Goal: Task Accomplishment & Management: Complete application form

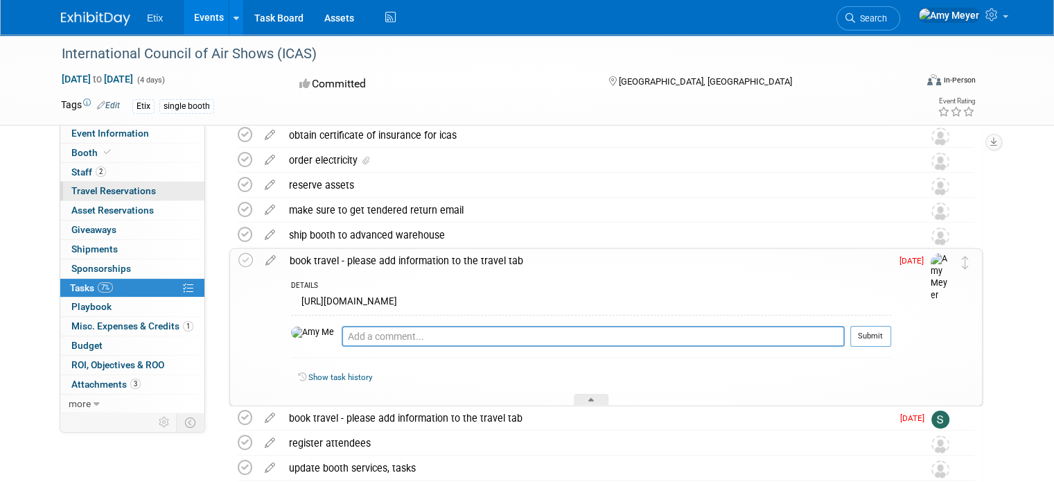
click at [86, 195] on span "Travel Reservations 0" at bounding box center [113, 190] width 85 height 11
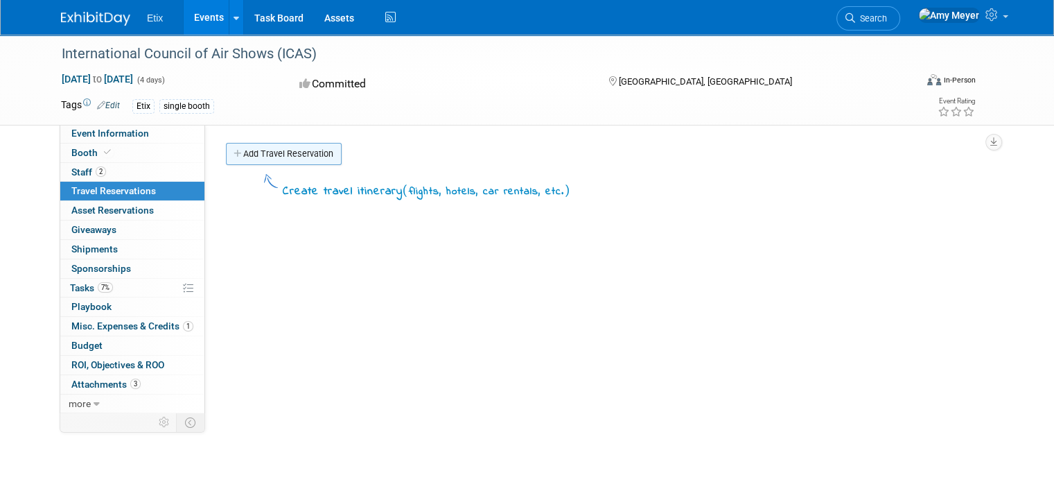
click at [262, 160] on link "Add Travel Reservation" at bounding box center [284, 154] width 116 height 22
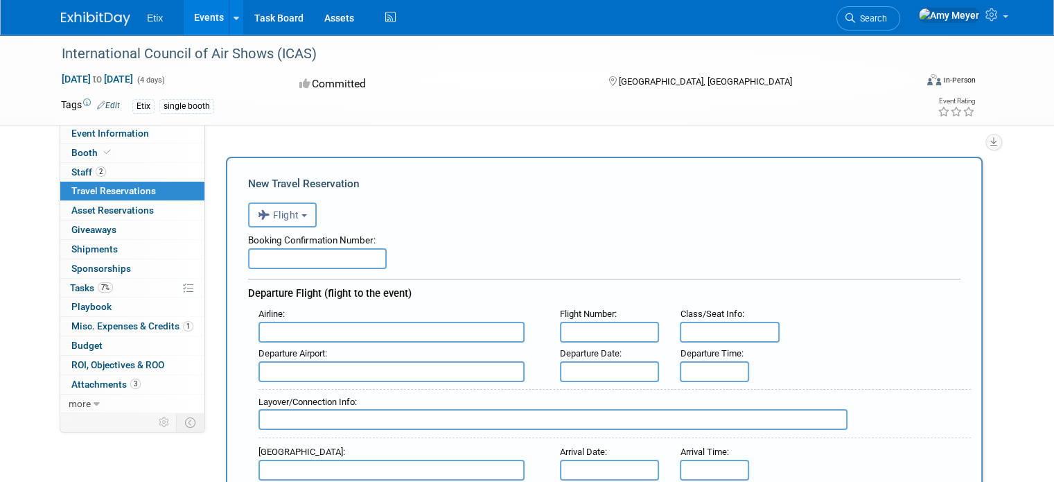
click at [288, 218] on span "Flight" at bounding box center [279, 214] width 42 height 11
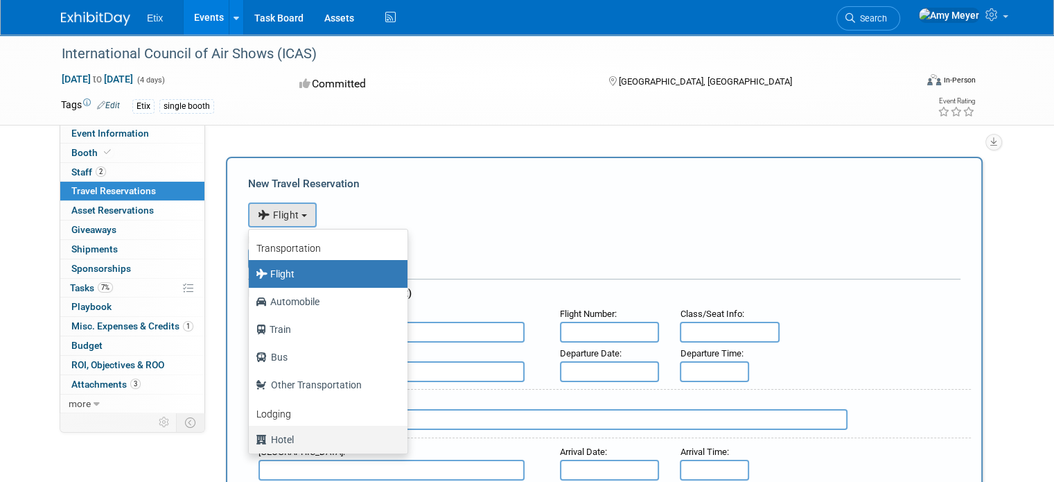
click at [283, 443] on label "Hotel" at bounding box center [325, 439] width 138 height 22
click at [251, 442] on input "Hotel" at bounding box center [246, 437] width 9 height 9
select select "6"
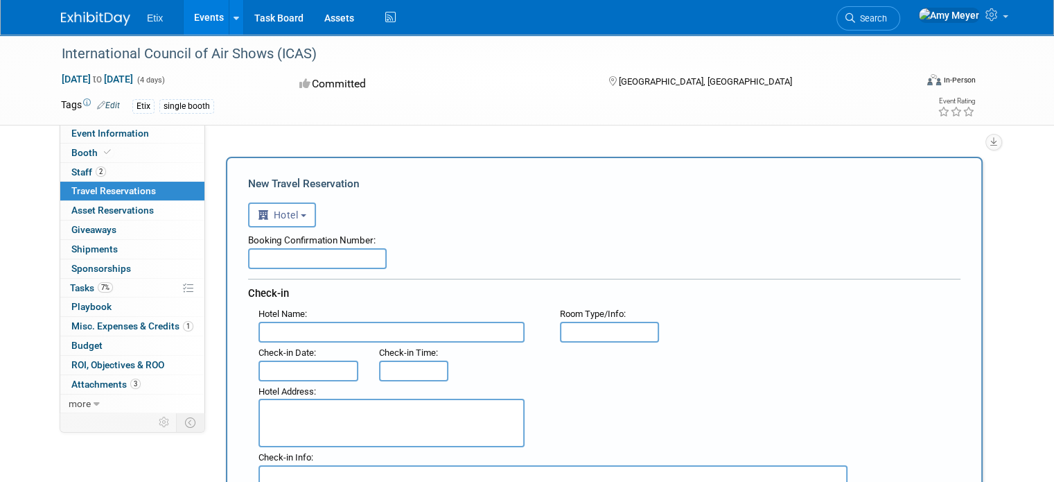
click at [280, 337] on input "text" at bounding box center [391, 332] width 266 height 21
type input "[GEOGRAPHIC_DATA]"
click at [276, 368] on input "text" at bounding box center [308, 370] width 100 height 21
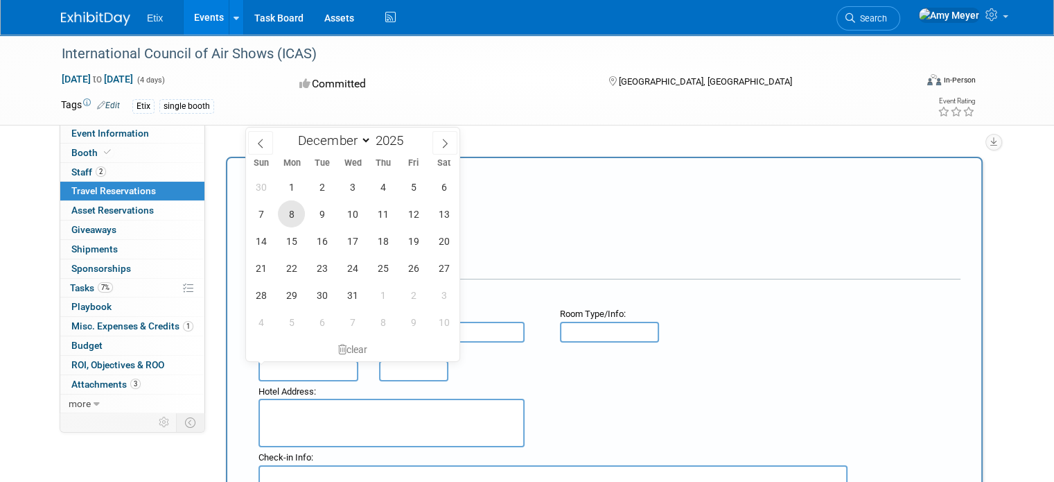
click at [293, 211] on span "8" at bounding box center [291, 213] width 27 height 27
type input "[DATE]"
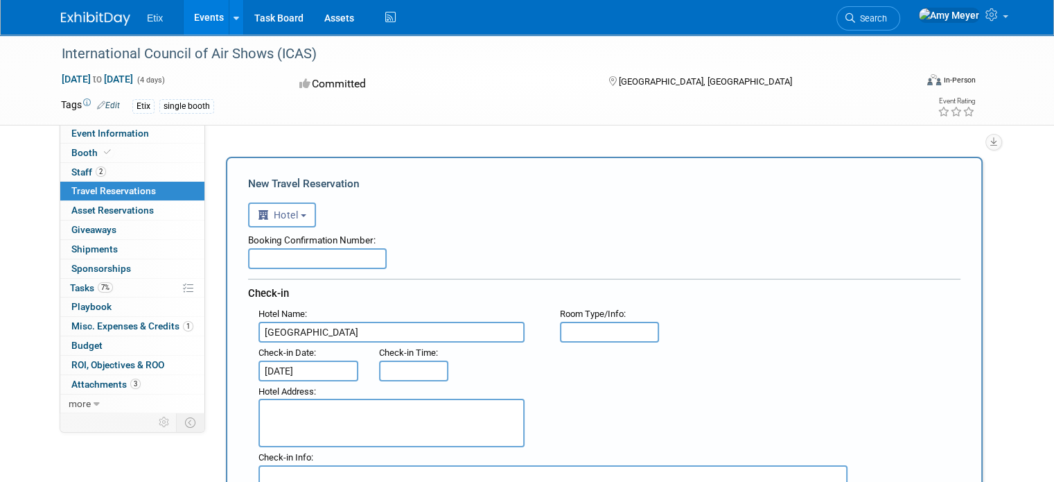
type input "3:00 PM"
click at [391, 364] on input "3:00 PM" at bounding box center [413, 370] width 69 height 21
click at [740, 319] on div "Hotel Name : [GEOGRAPHIC_DATA] Flight Number : Room Type/Info :" at bounding box center [609, 323] width 723 height 39
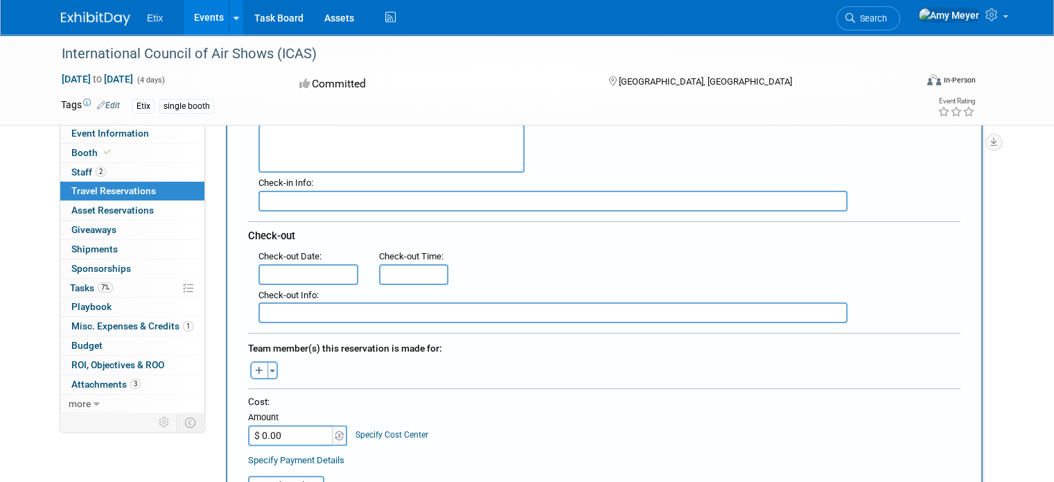
scroll to position [276, 0]
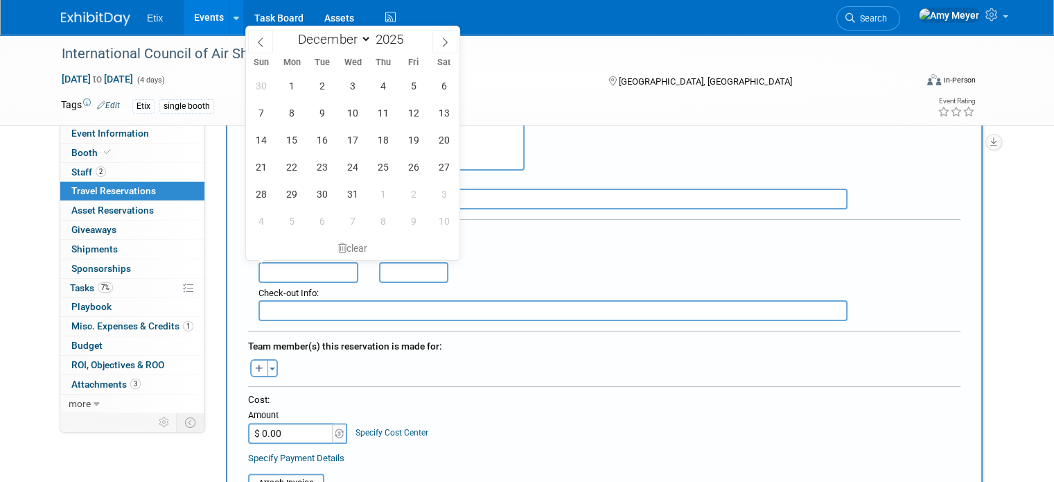
click at [313, 270] on input "text" at bounding box center [308, 272] width 100 height 21
click at [410, 113] on span "12" at bounding box center [413, 112] width 27 height 27
type input "[DATE]"
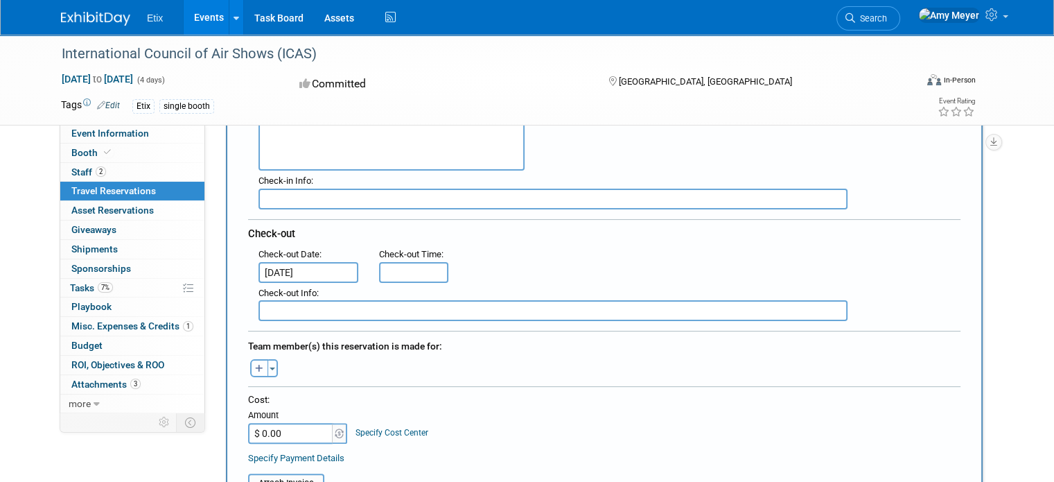
click at [255, 364] on icon "button" at bounding box center [259, 368] width 8 height 9
select select
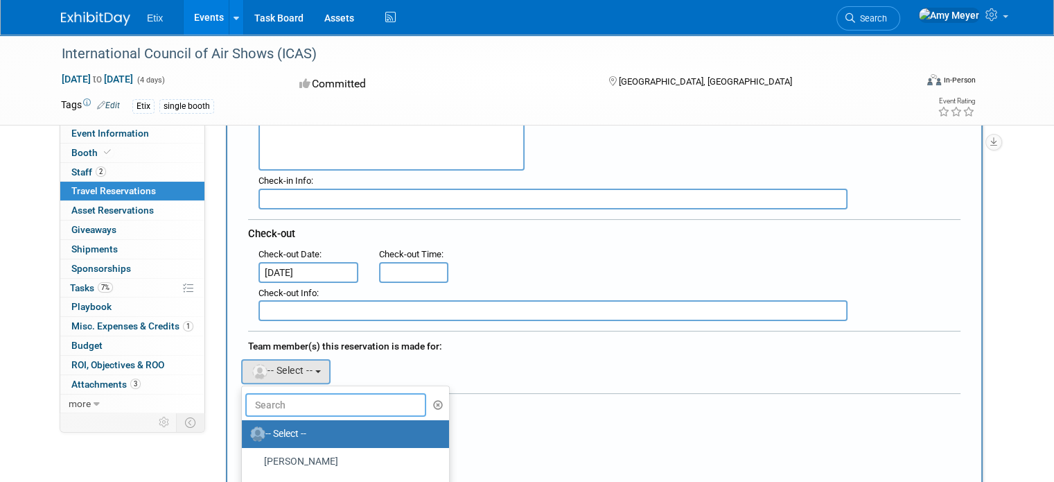
click at [281, 393] on input "text" at bounding box center [335, 405] width 181 height 24
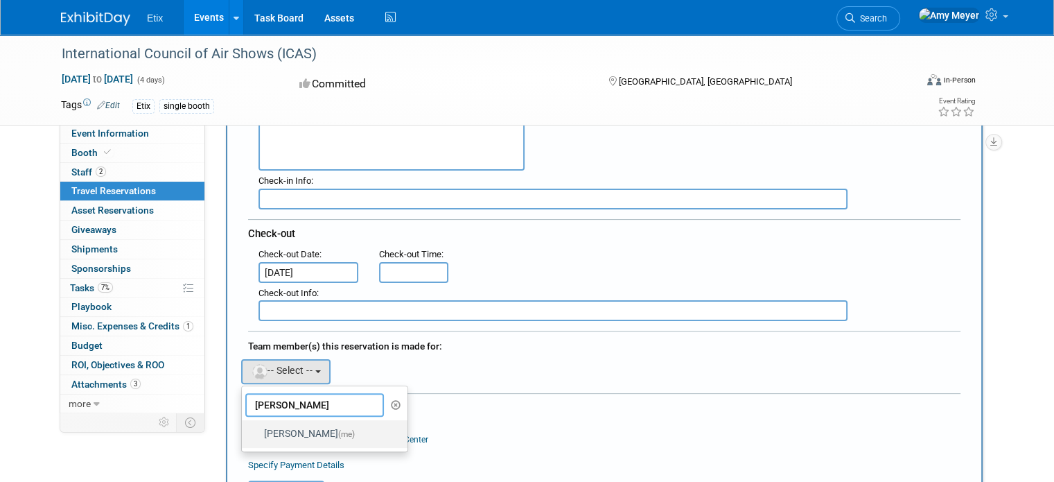
type input "[PERSON_NAME]"
click at [292, 423] on label "[PERSON_NAME] (me)" at bounding box center [321, 434] width 145 height 22
click at [244, 428] on input "[PERSON_NAME] (me)" at bounding box center [239, 432] width 9 height 9
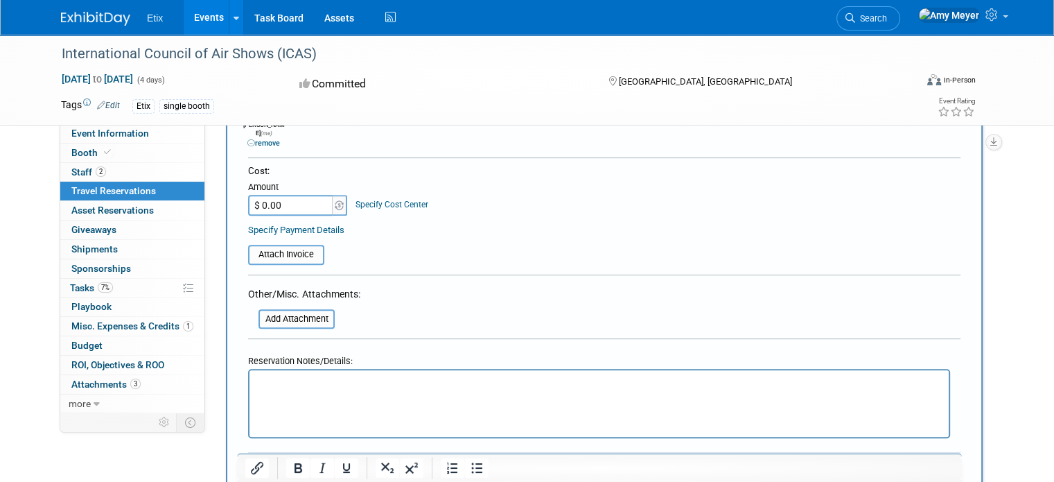
scroll to position [572, 0]
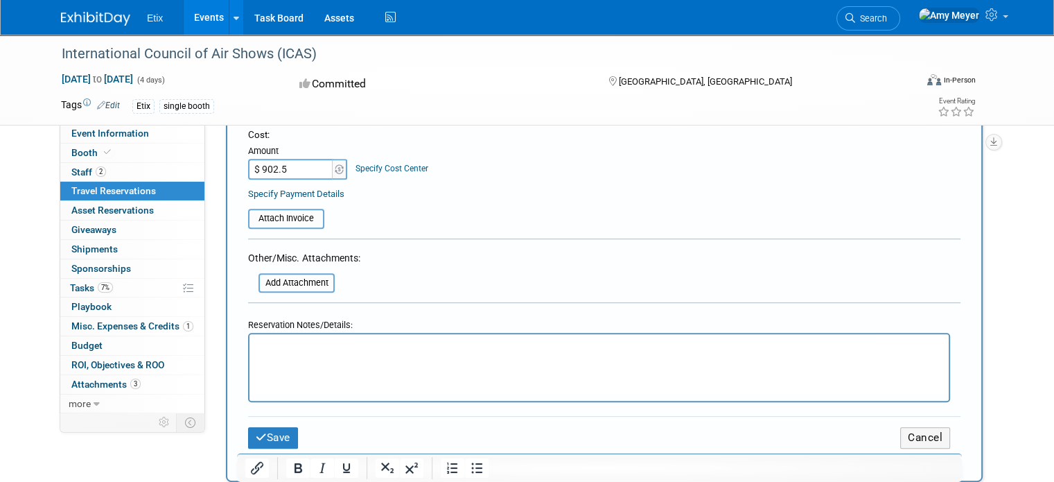
type input "$ 902.50"
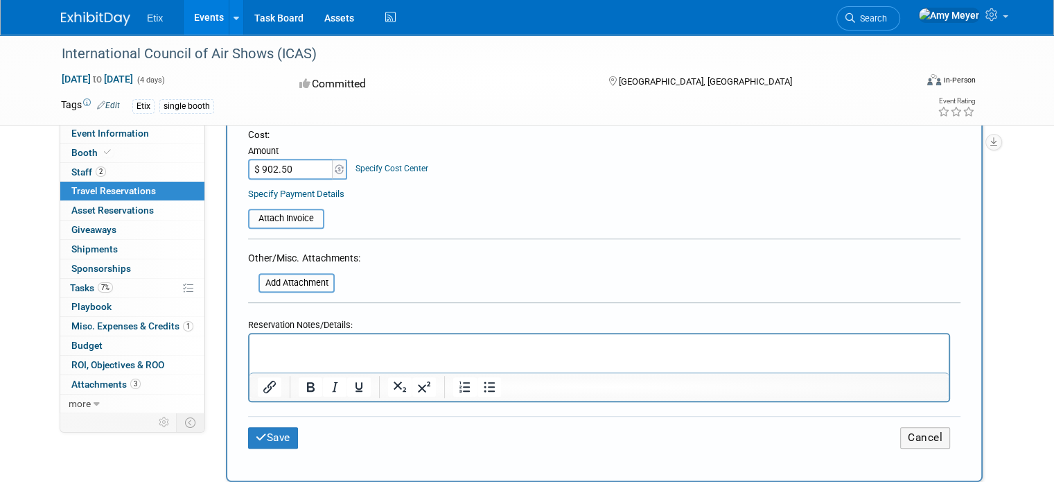
scroll to position [738, 0]
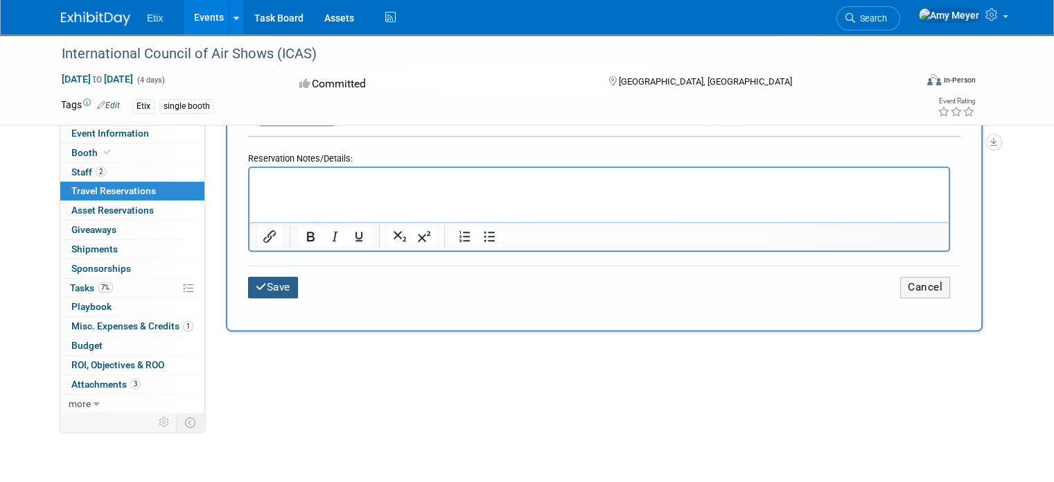
click at [256, 281] on icon "submit" at bounding box center [261, 286] width 11 height 10
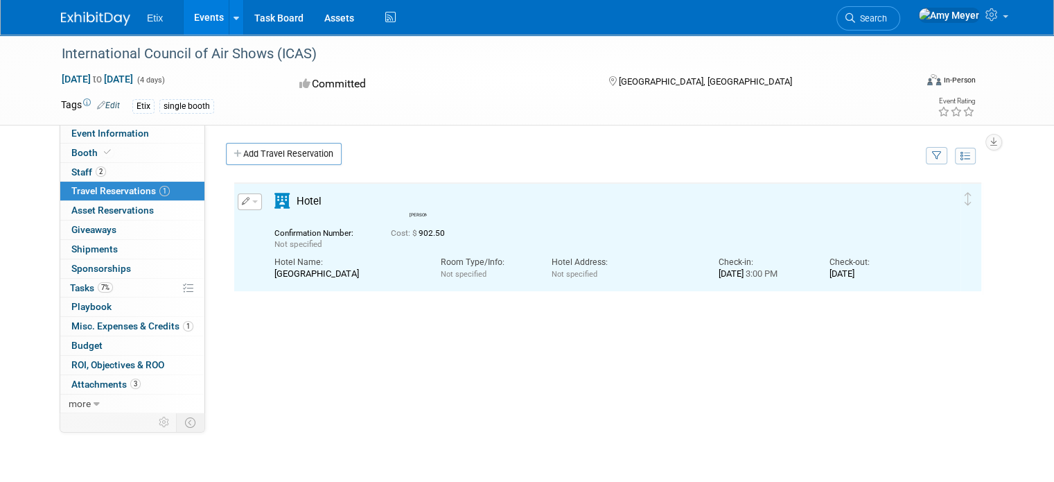
scroll to position [0, 0]
